Goal: Information Seeking & Learning: Check status

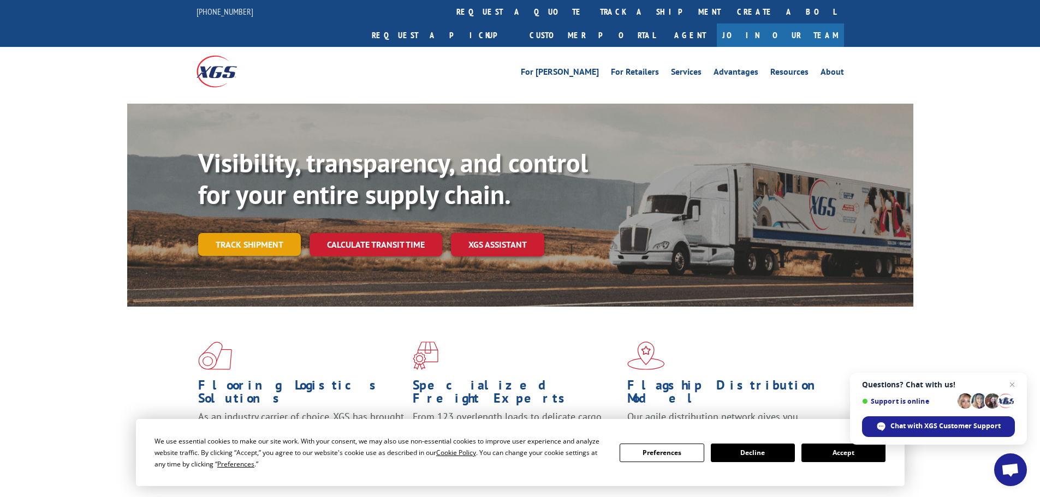
click at [232, 233] on link "Track shipment" at bounding box center [249, 244] width 103 height 23
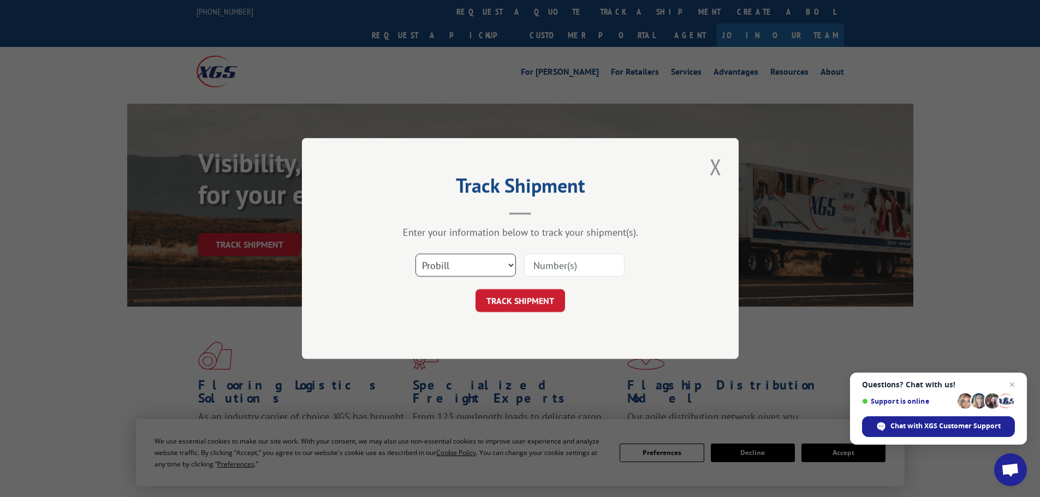
drag, startPoint x: 435, startPoint y: 258, endPoint x: 430, endPoint y: 252, distance: 7.4
click at [435, 258] on select "Select category... Probill BOL PO" at bounding box center [465, 265] width 100 height 23
select select "bol"
click at [415, 254] on select "Select category... Probill BOL PO" at bounding box center [465, 265] width 100 height 23
click at [530, 263] on input at bounding box center [574, 265] width 100 height 23
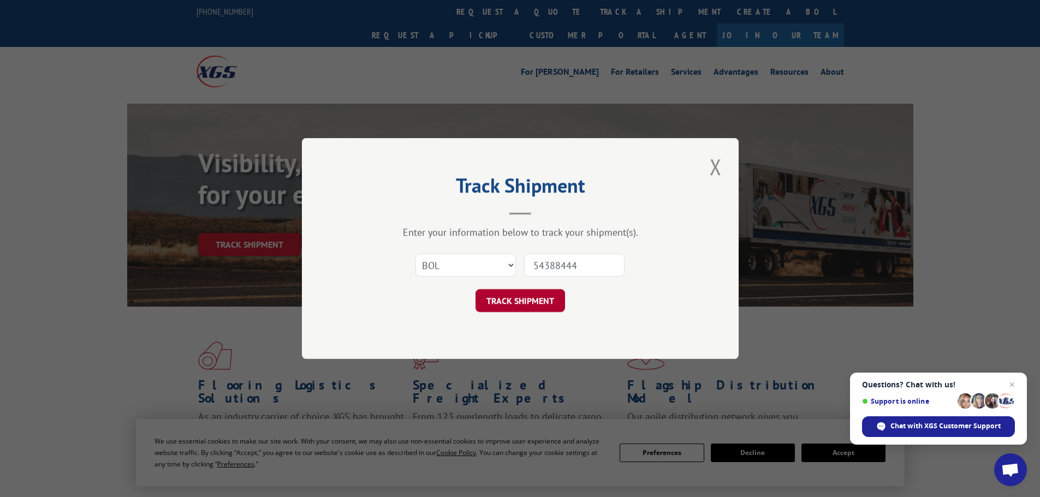
type input "54388444"
click at [525, 310] on button "TRACK SHIPMENT" at bounding box center [520, 300] width 90 height 23
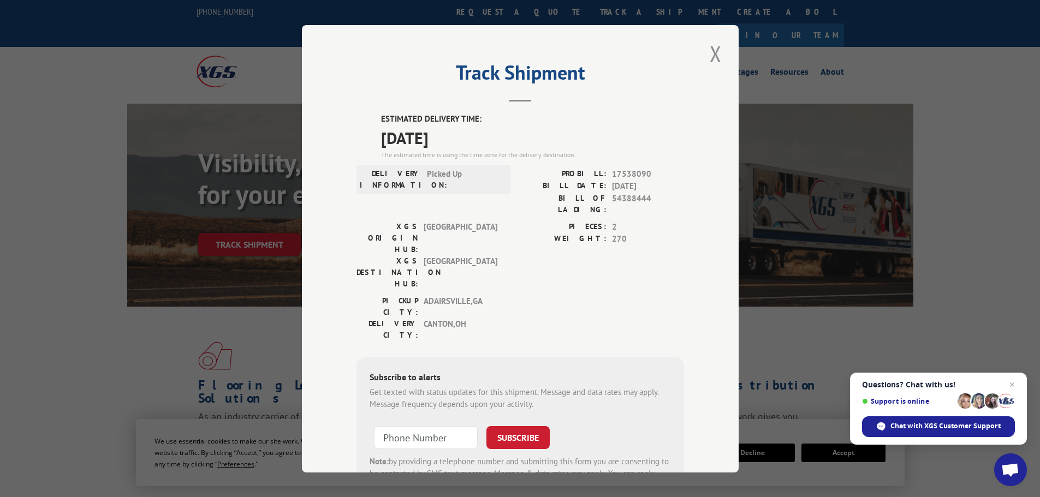
drag, startPoint x: 711, startPoint y: 57, endPoint x: 694, endPoint y: 48, distance: 19.5
click at [711, 56] on button "Close modal" at bounding box center [715, 54] width 19 height 30
